Goal: Task Accomplishment & Management: Use online tool/utility

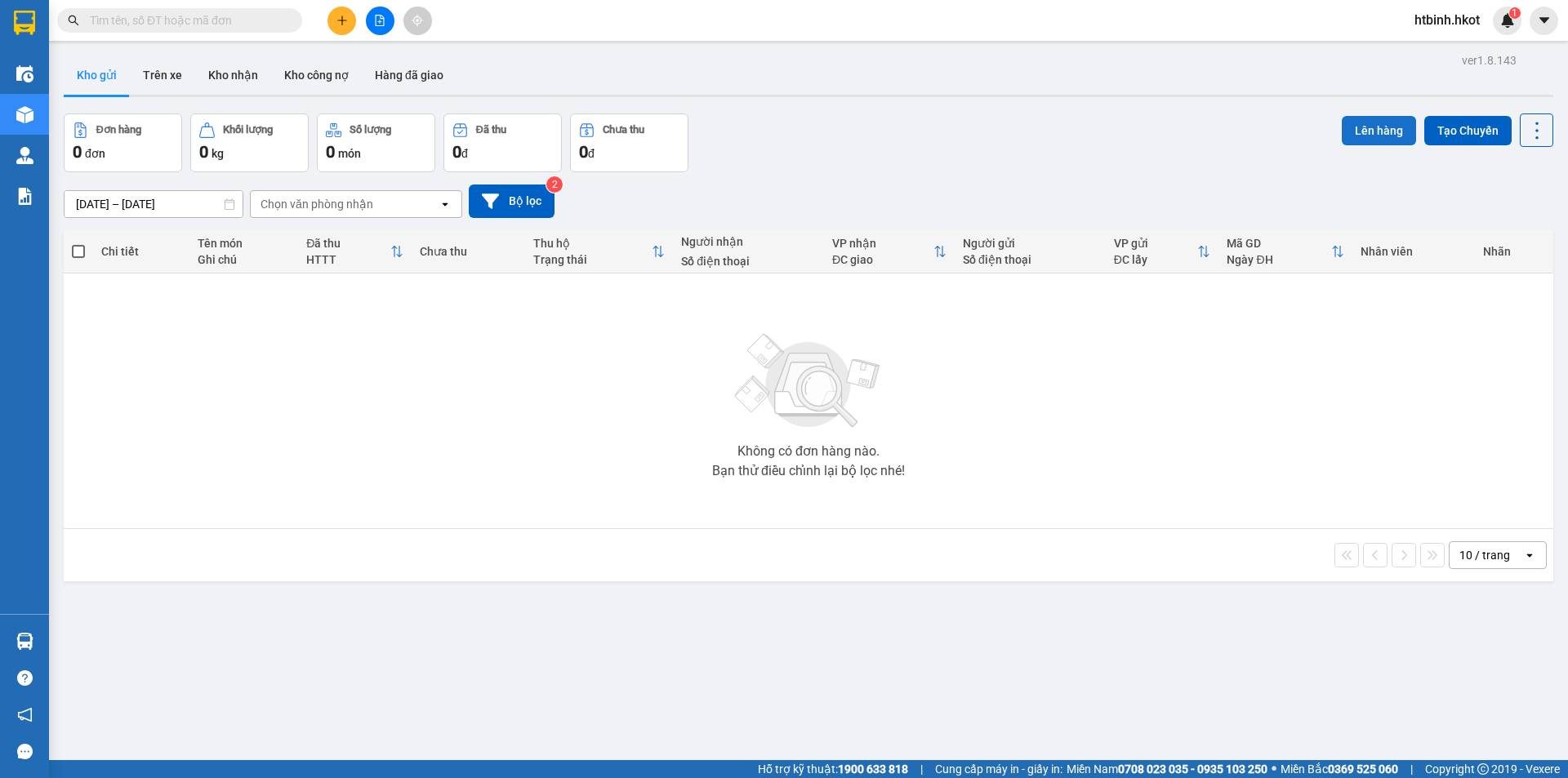
click at [1373, 123] on button "Lên hàng" at bounding box center [1379, 130] width 75 height 30
click at [162, 69] on button "Trên xe" at bounding box center [162, 75] width 65 height 39
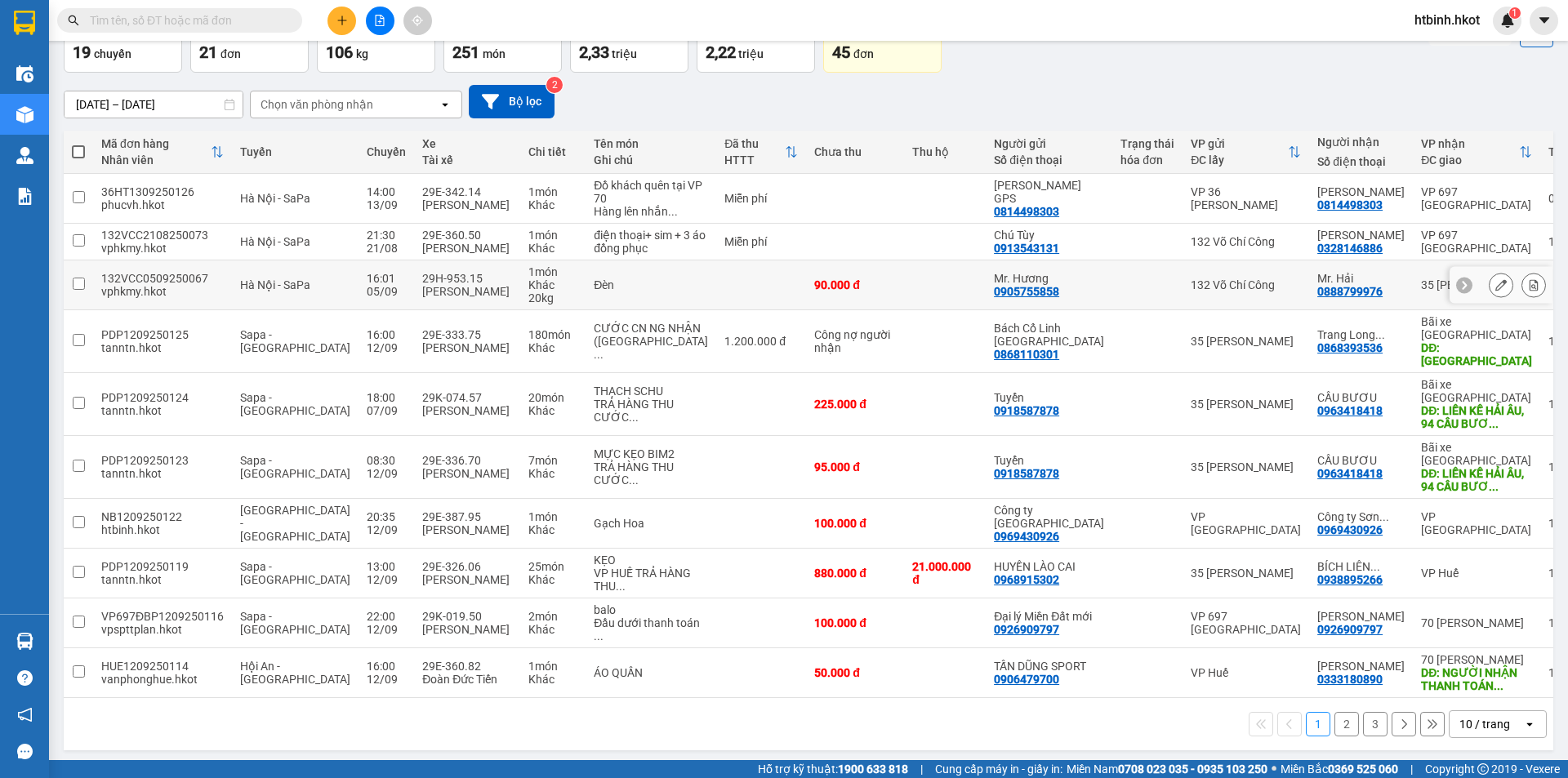
scroll to position [104, 0]
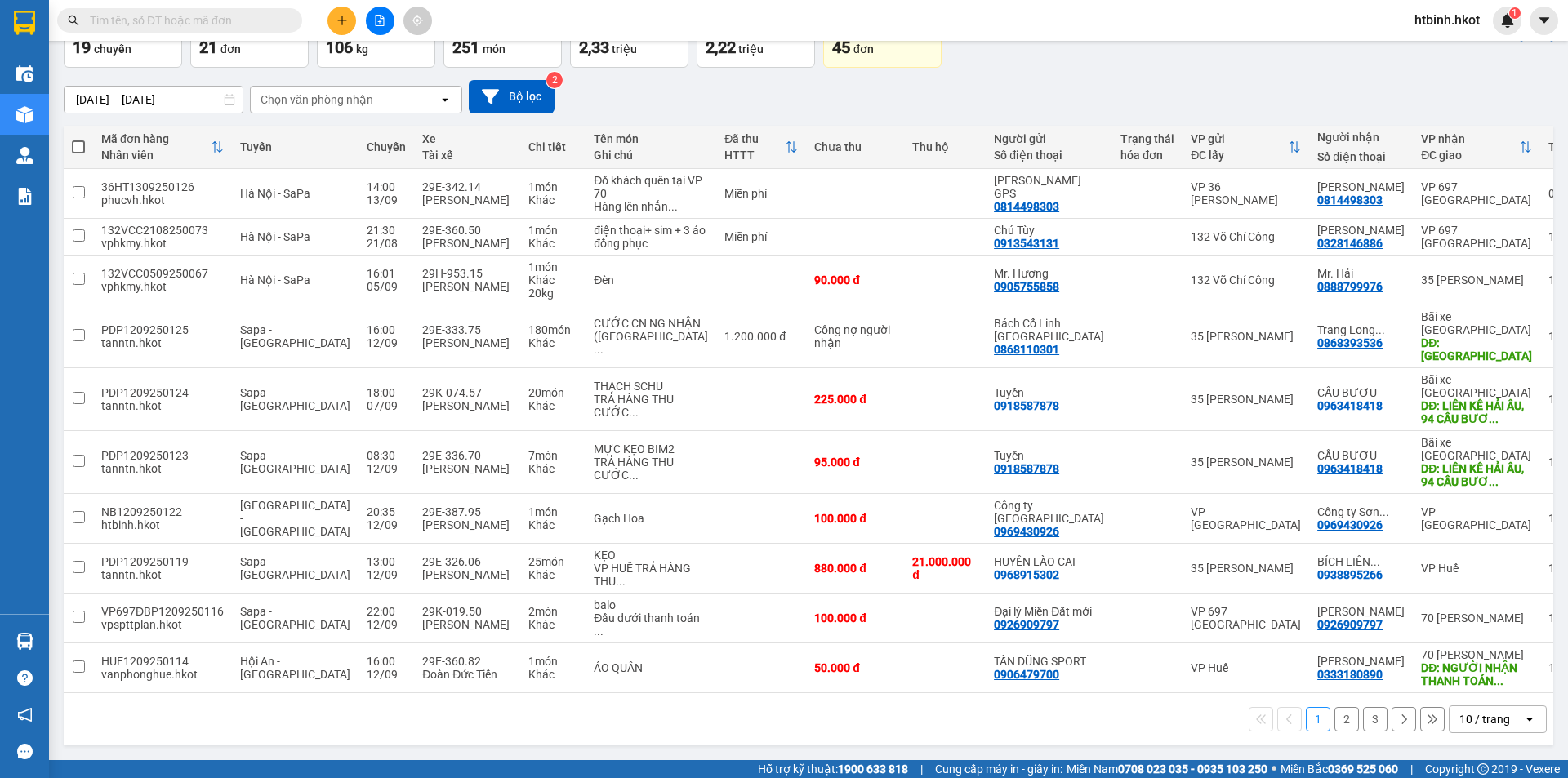
click at [1334, 717] on button "2" at bounding box center [1346, 719] width 24 height 24
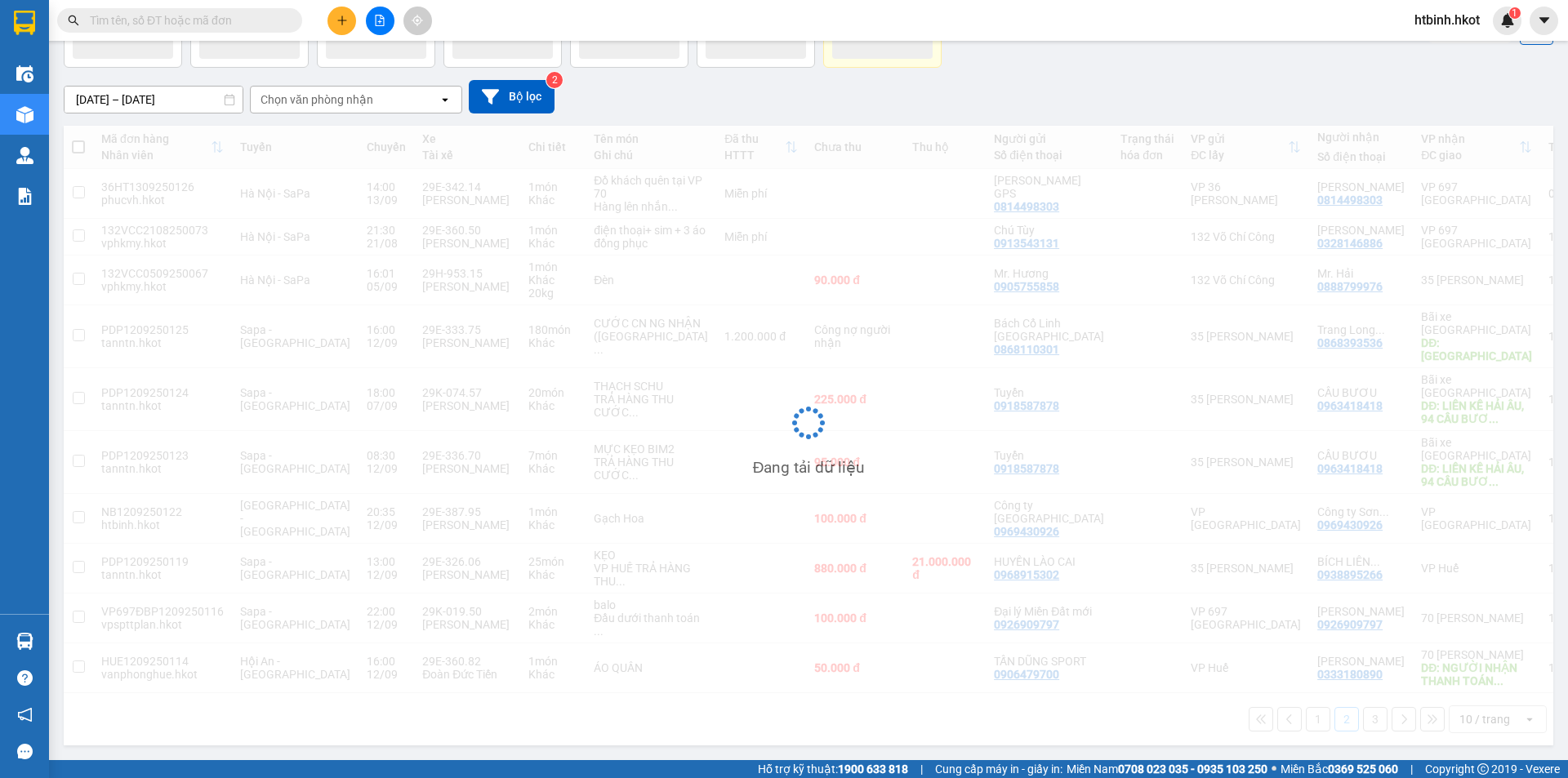
scroll to position [75, 0]
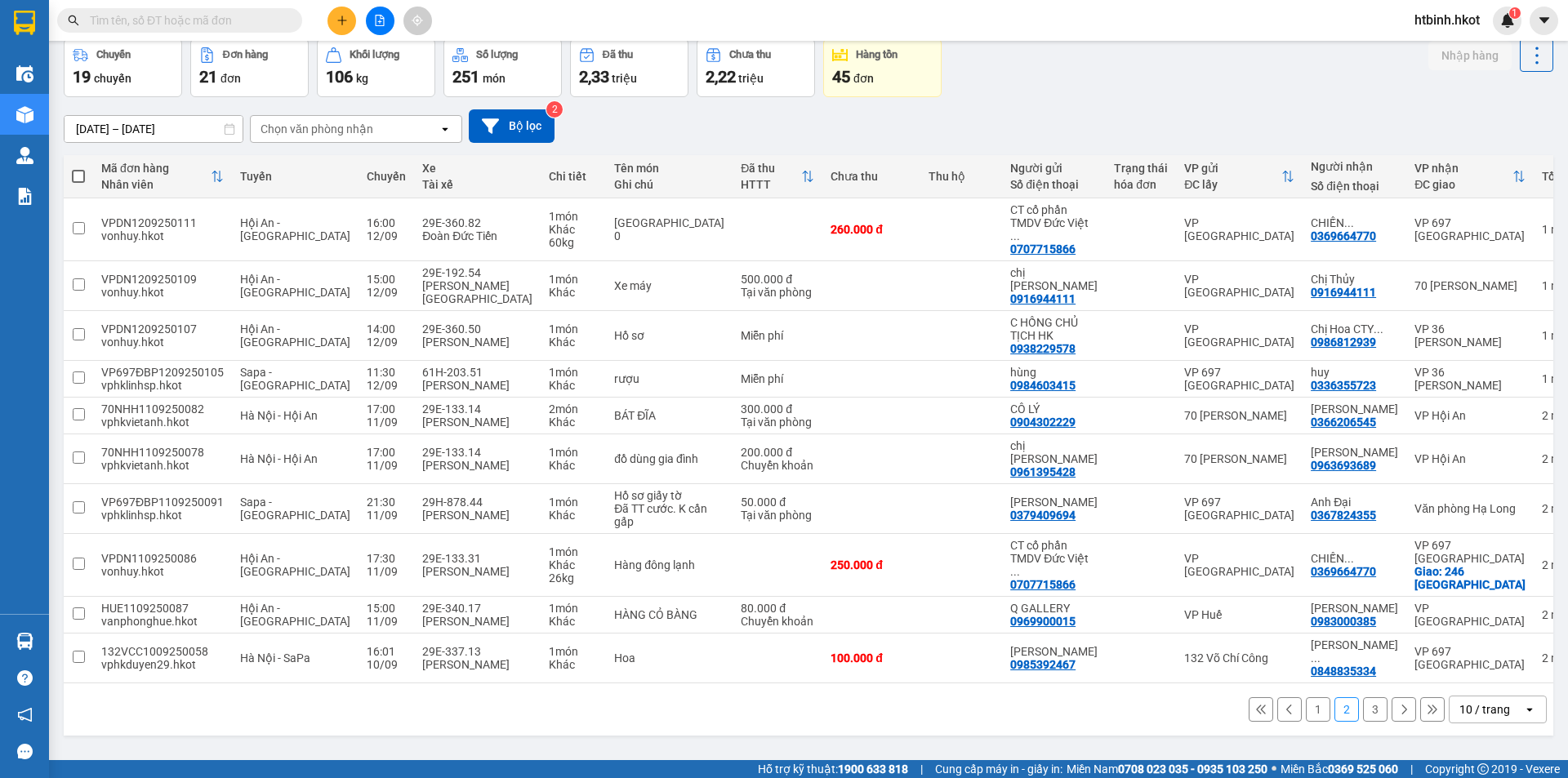
click at [1370, 697] on button "3" at bounding box center [1375, 709] width 24 height 24
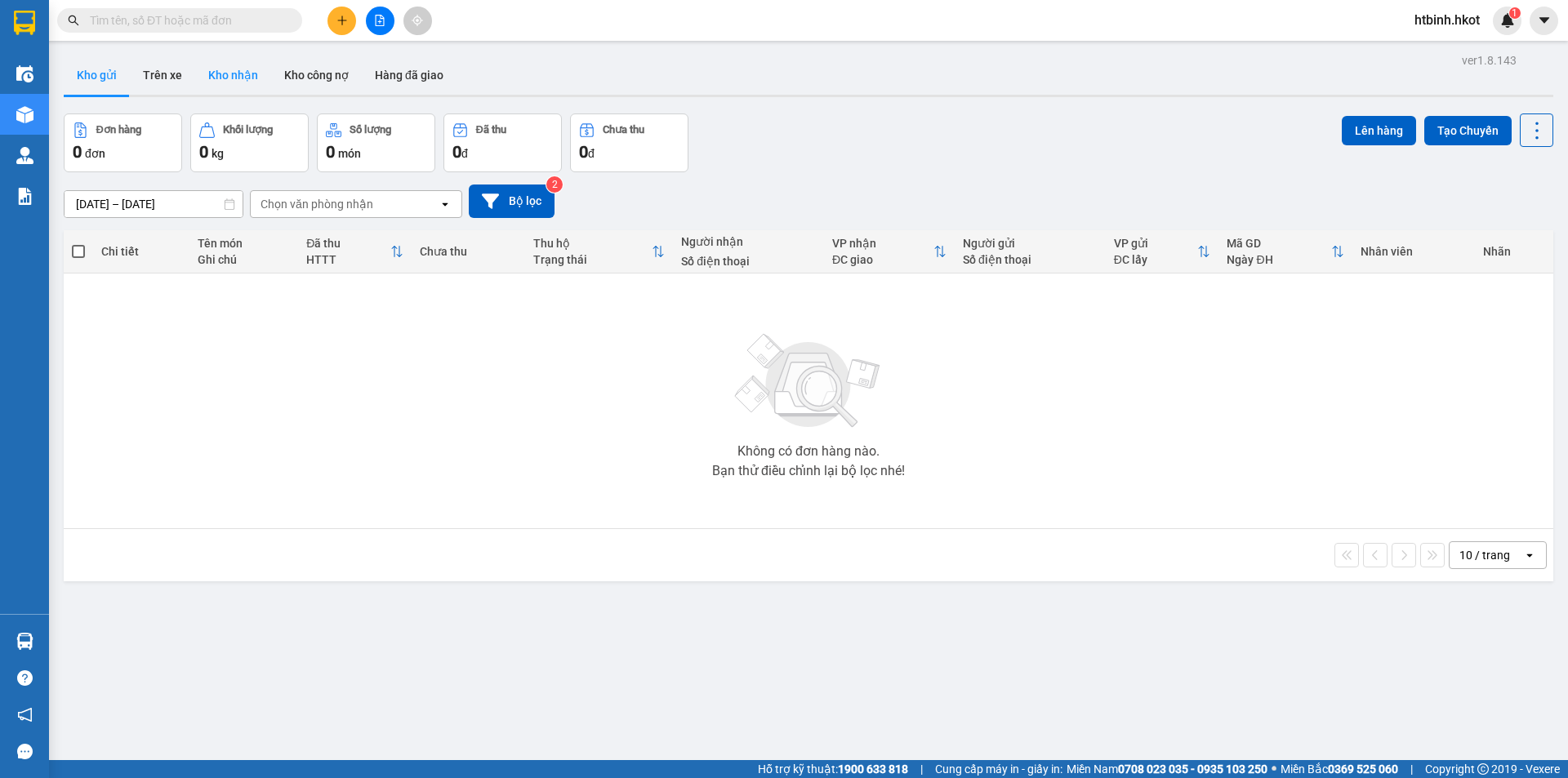
click at [232, 75] on button "Kho nhận" at bounding box center [233, 75] width 76 height 39
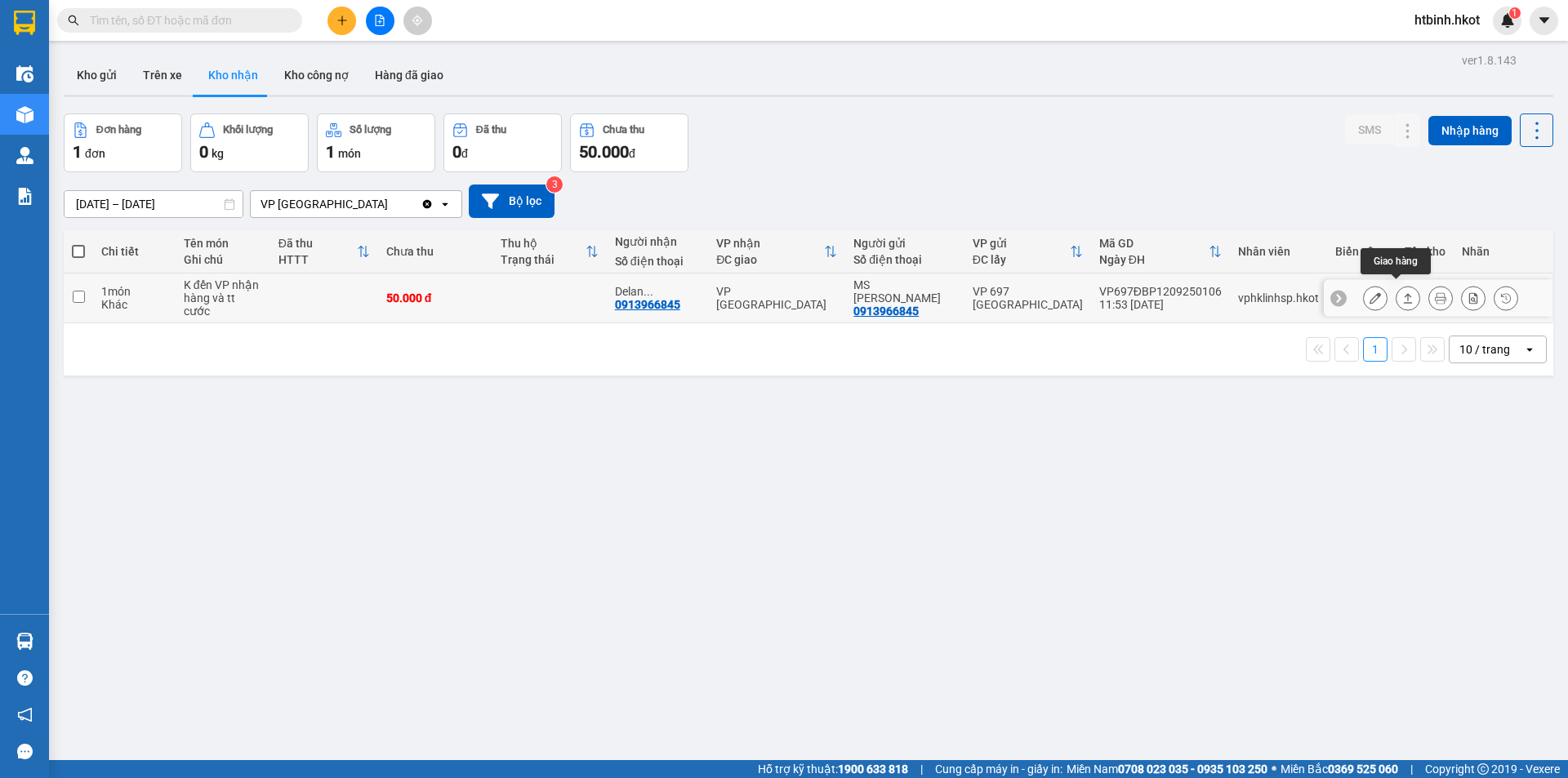
click at [1402, 293] on icon at bounding box center [1408, 298] width 11 height 11
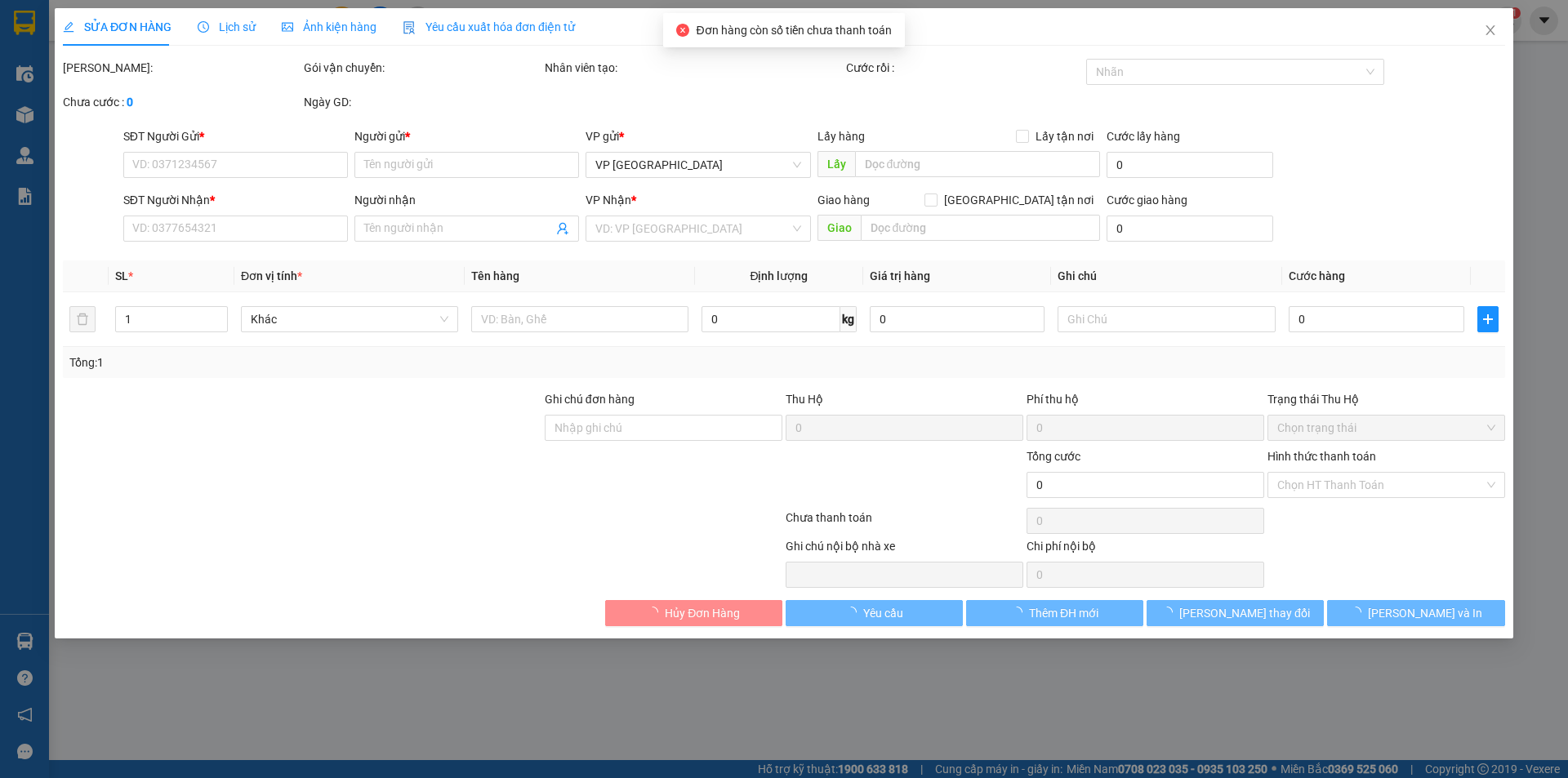
type input "0913966845"
type input "MS [PERSON_NAME]"
type input "0913966845"
type input "Delan [PHONE_NUMBER]"
type input "K tt khi nhận hàng"
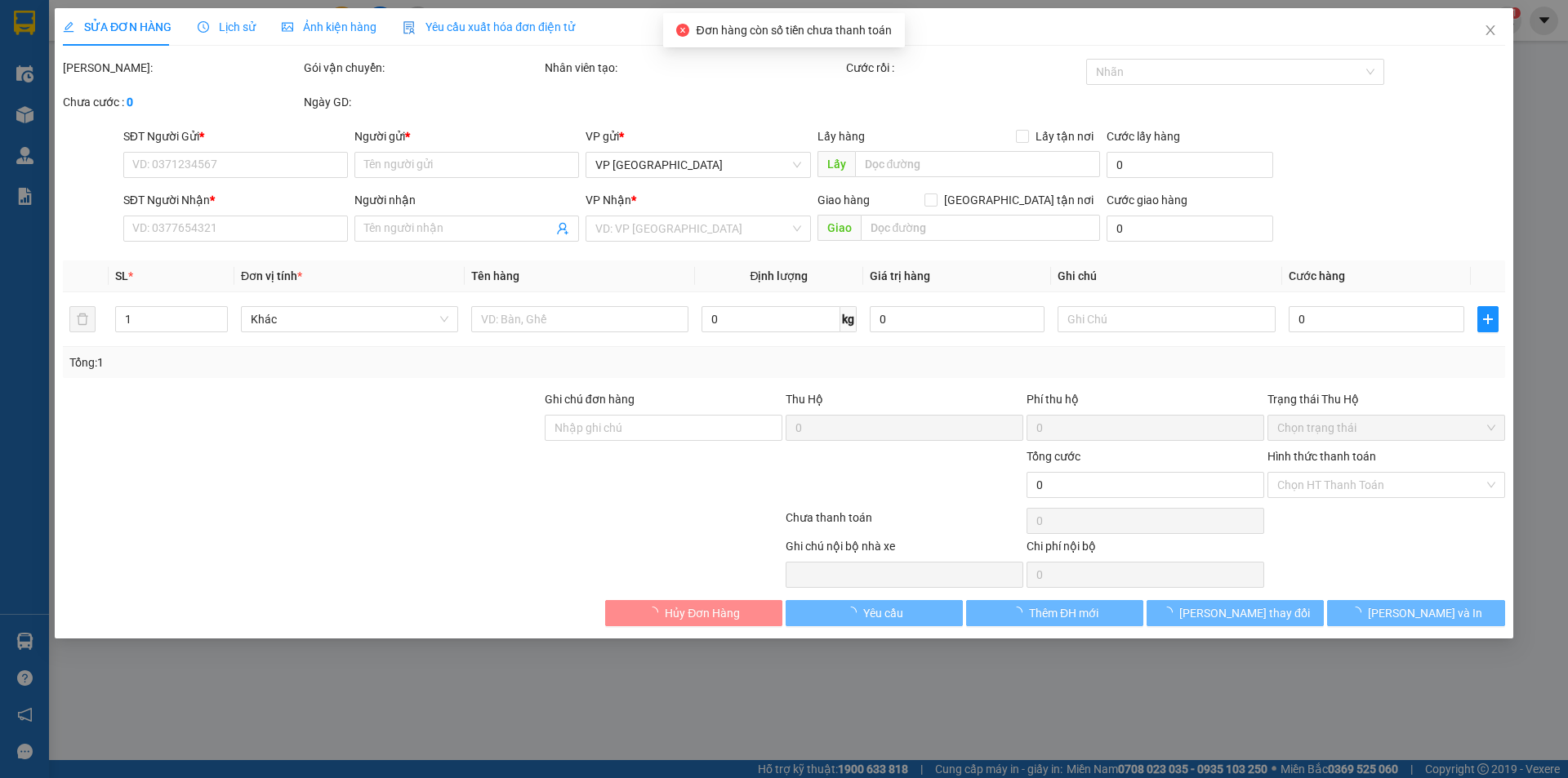
type input "50.000"
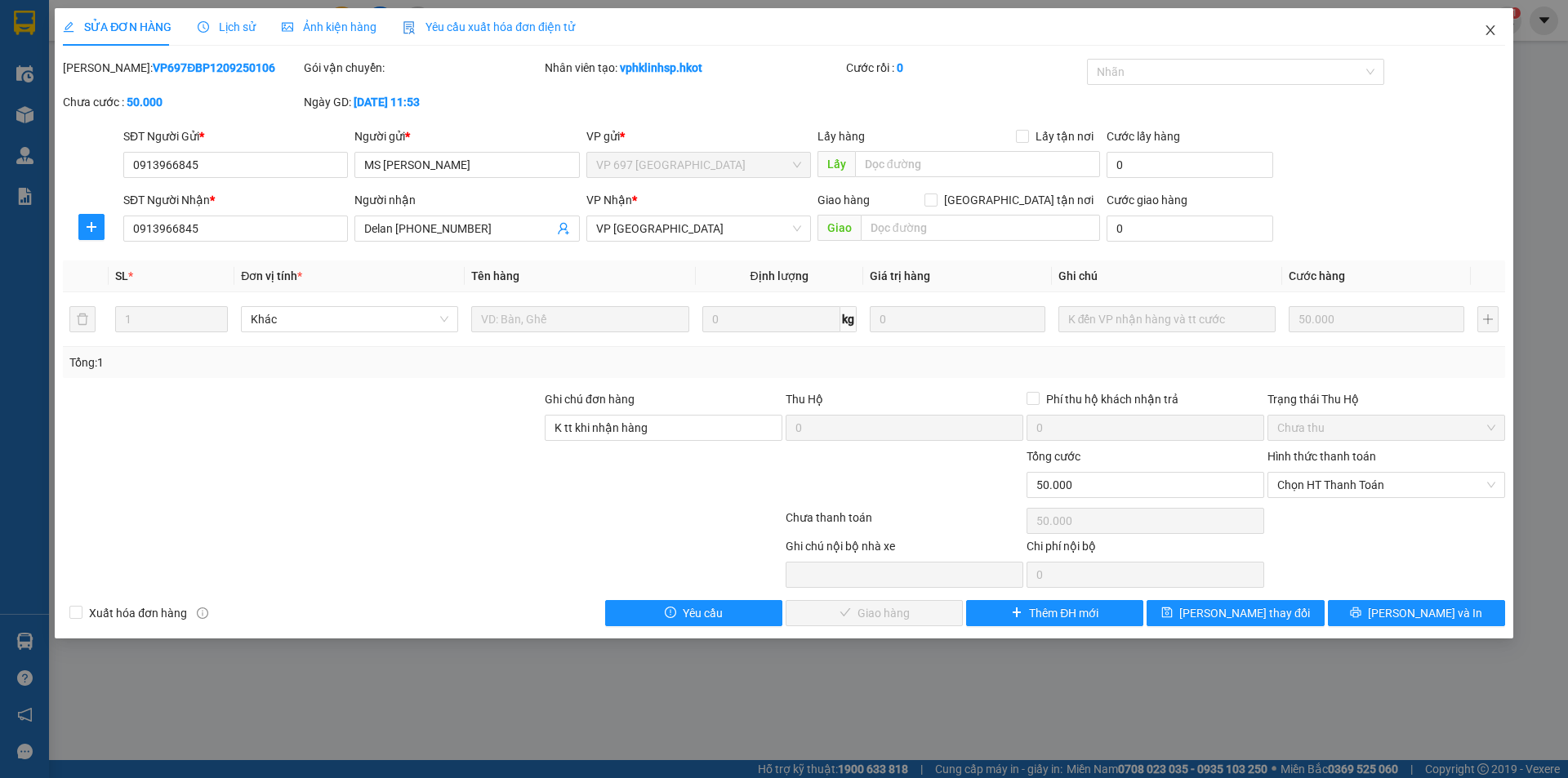
click at [1482, 33] on span "Close" at bounding box center [1490, 31] width 46 height 46
